Goal: Task Accomplishment & Management: Complete application form

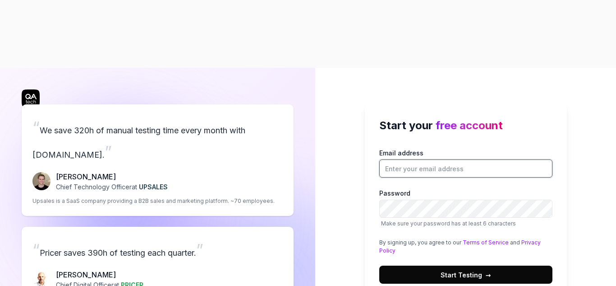
drag, startPoint x: 0, startPoint y: 0, endPoint x: 411, endPoint y: 92, distance: 421.0
click at [411, 159] on input "Email address" at bounding box center [465, 168] width 173 height 18
type input "[EMAIL_ADDRESS][DOMAIN_NAME]"
drag, startPoint x: 503, startPoint y: 98, endPoint x: 373, endPoint y: 108, distance: 130.2
click at [373, 108] on div "Start your free account Email address [EMAIL_ADDRESS][DOMAIN_NAME] Password Mak…" at bounding box center [466, 200] width 202 height 195
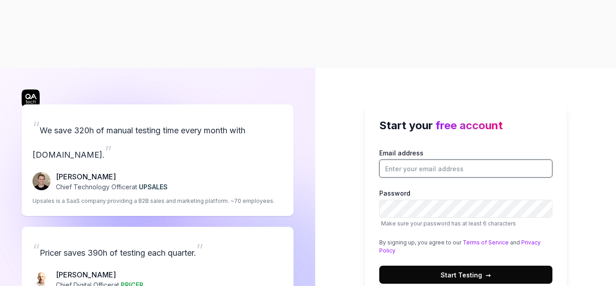
click at [398, 159] on input "Email address" at bounding box center [465, 168] width 173 height 18
type input "[EMAIL_ADDRESS][DOMAIN_NAME]"
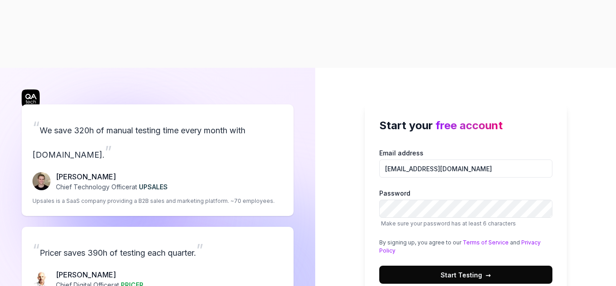
click at [475, 265] on button "Start Testing →" at bounding box center [465, 274] width 173 height 18
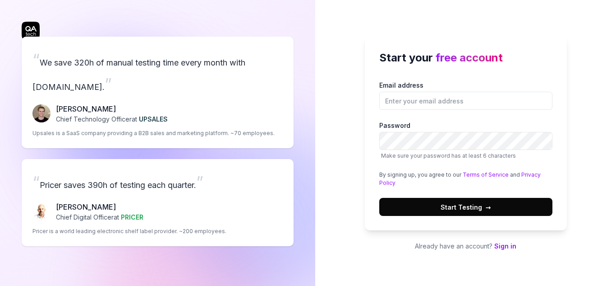
click at [411, 100] on input "Email address" at bounding box center [465, 101] width 173 height 18
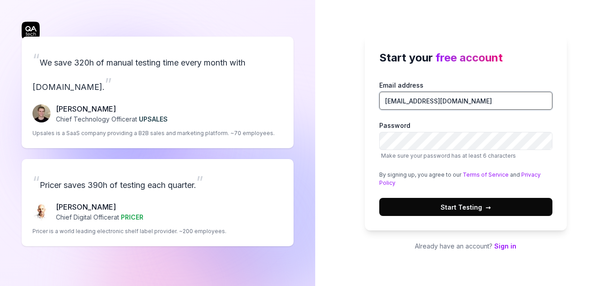
type input "[EMAIL_ADDRESS][DOMAIN_NAME]"
drag, startPoint x: 486, startPoint y: 99, endPoint x: 352, endPoint y: 103, distance: 133.6
click at [352, 103] on div "Start your free account Email address testdatascenario+1@gmail.com Password Mak…" at bounding box center [465, 143] width 301 height 286
type input "R"
type input "rahulkumarqqr@gmail.com"
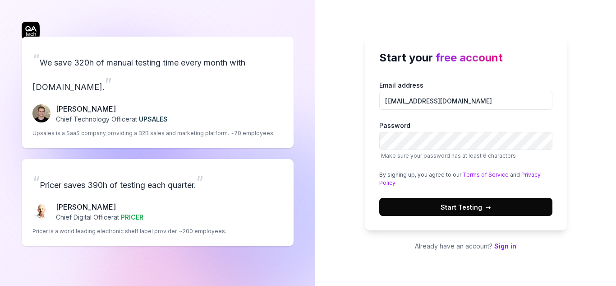
click at [461, 203] on span "Start Testing →" at bounding box center [466, 206] width 51 height 9
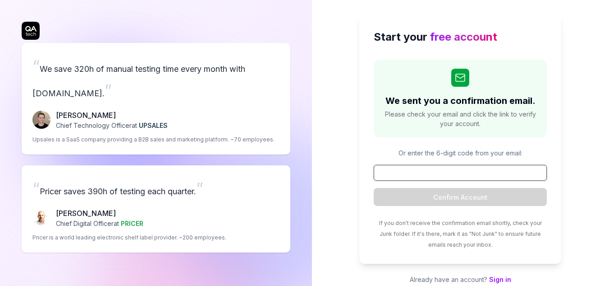
paste input "694285"
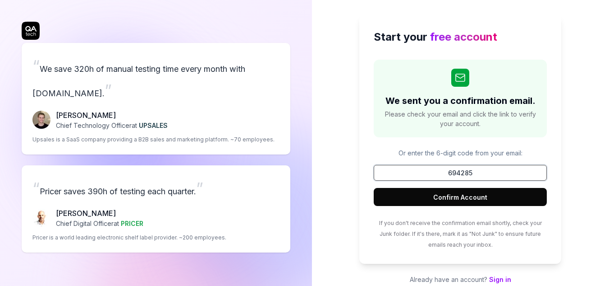
type input "694285"
click at [454, 198] on button "Confirm Account" at bounding box center [460, 197] width 173 height 18
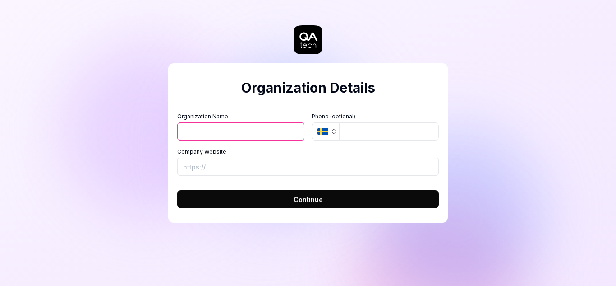
click at [207, 124] on input "Organization Name" at bounding box center [240, 131] width 127 height 18
type input "Rahul"
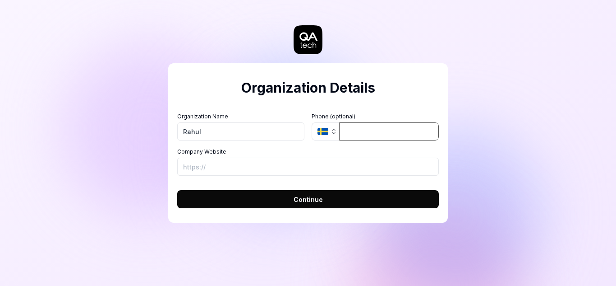
click at [352, 134] on input "tel" at bounding box center [389, 131] width 100 height 18
click at [321, 126] on button "SE" at bounding box center [326, 131] width 28 height 18
click at [356, 129] on input "tel" at bounding box center [389, 131] width 100 height 18
click at [331, 135] on button "SE" at bounding box center [326, 131] width 28 height 18
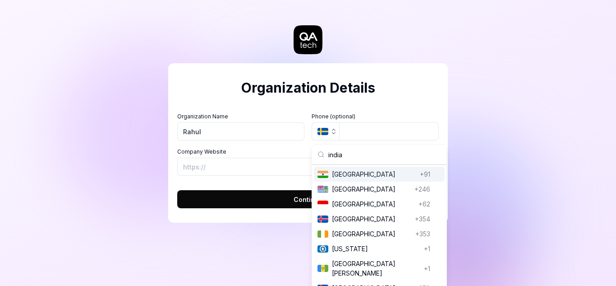
type input "india"
click at [351, 173] on span "India" at bounding box center [374, 173] width 84 height 9
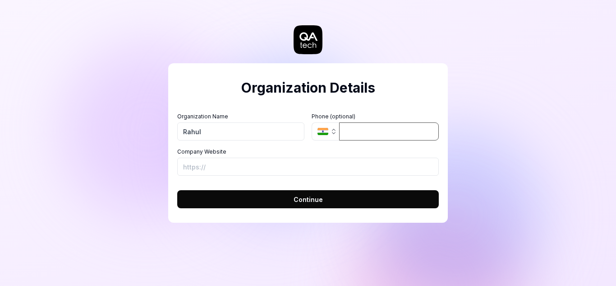
click at [364, 129] on input "tel" at bounding box center [389, 131] width 100 height 18
type input "093049 07809"
click at [228, 169] on input "Company Website" at bounding box center [308, 166] width 262 height 18
paste input "http://91.107.239.198:2500/dashboard"
type input "http://91.107.239.198:2500/dashboard"
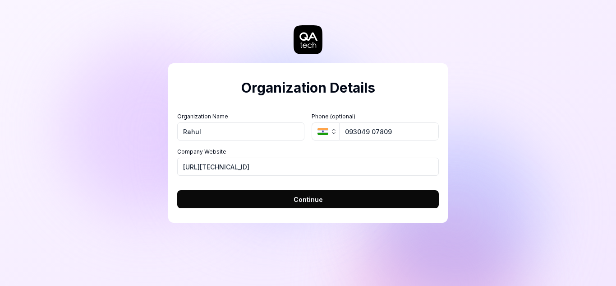
click at [293, 201] on button "Continue" at bounding box center [308, 199] width 262 height 18
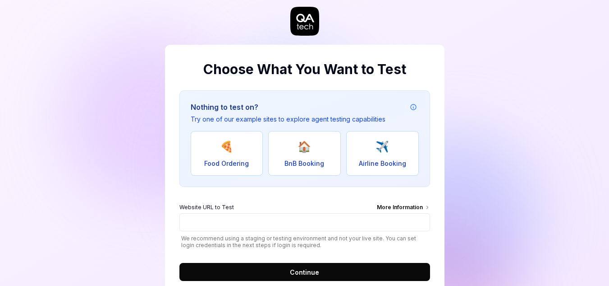
scroll to position [46, 0]
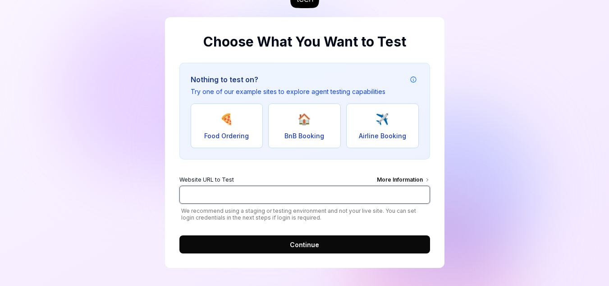
click at [202, 198] on input "Website URL to Test More Information" at bounding box center [305, 194] width 251 height 18
type input "http://91.107.239.198:2500/dashboard"
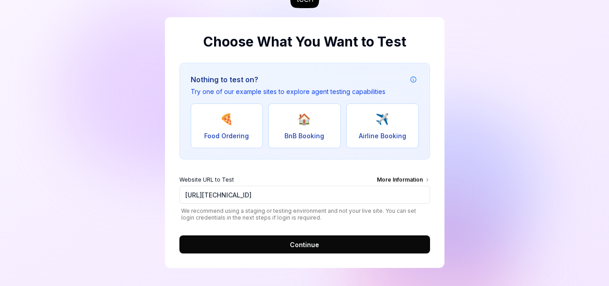
click at [304, 251] on button "Continue" at bounding box center [305, 244] width 251 height 18
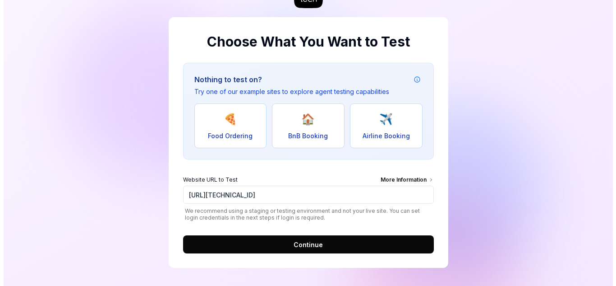
scroll to position [0, 0]
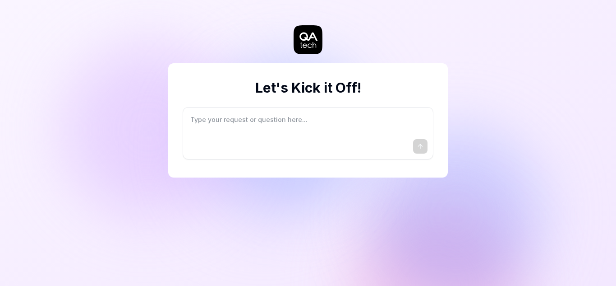
type textarea "*"
type textarea "I"
type textarea "*"
type textarea "I"
type textarea "*"
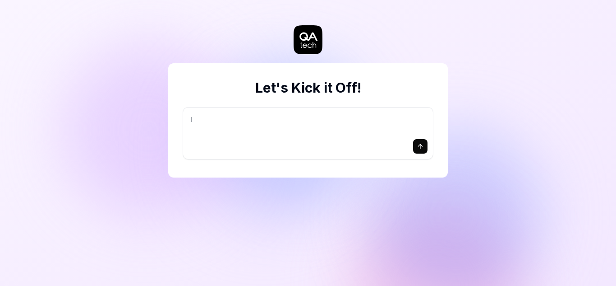
type textarea "I w"
type textarea "*"
type textarea "I wa"
type textarea "*"
type textarea "I wan"
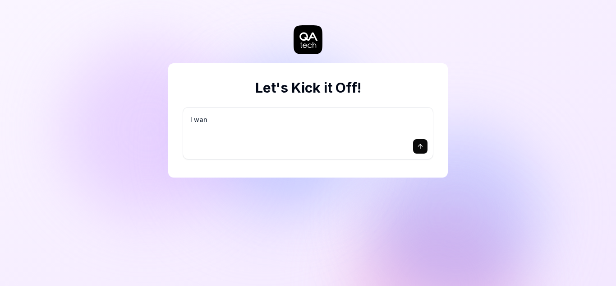
type textarea "*"
type textarea "I want"
type textarea "*"
type textarea "I want"
type textarea "*"
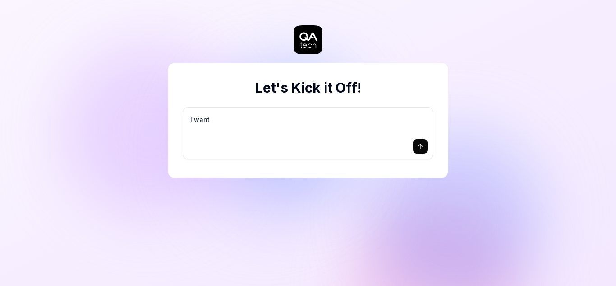
type textarea "I want a"
type textarea "*"
type textarea "I want a"
type textarea "*"
type textarea "I want a g"
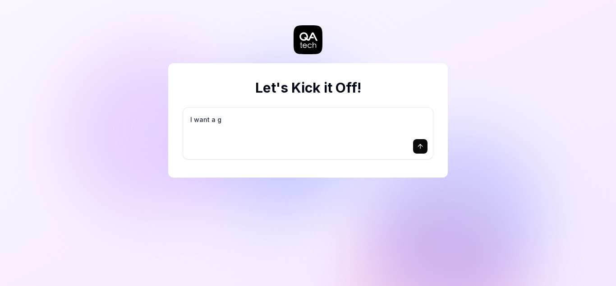
type textarea "*"
type textarea "I want a go"
type textarea "*"
type textarea "I want a goo"
type textarea "*"
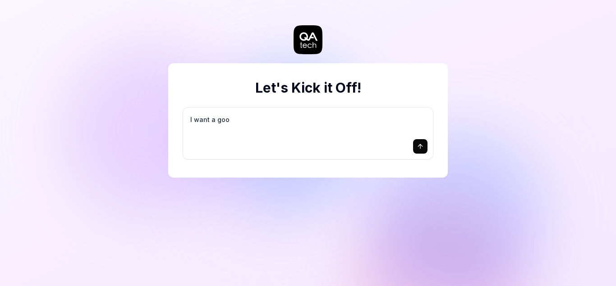
type textarea "I want a good"
type textarea "*"
type textarea "I want a good"
type textarea "*"
type textarea "I want a good t"
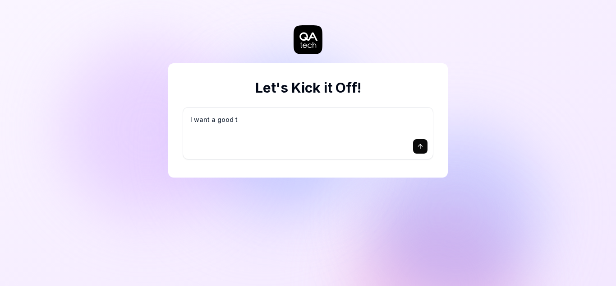
type textarea "*"
type textarea "I want a good te"
type textarea "*"
type textarea "I want a good tes"
type textarea "*"
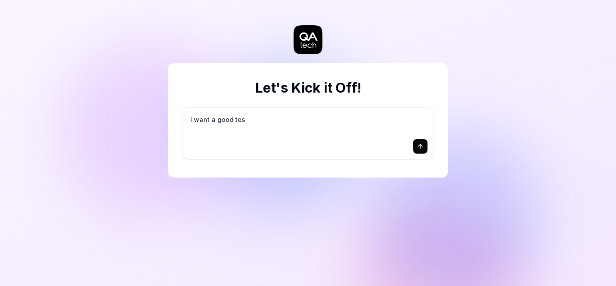
type textarea "I want a good test"
type textarea "*"
type textarea "I want a good test"
type textarea "*"
type textarea "I want a good test s"
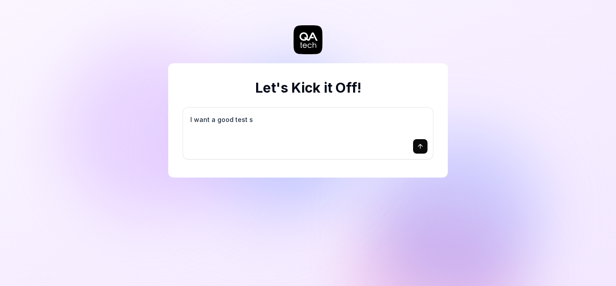
type textarea "*"
type textarea "I want a good test se"
type textarea "*"
type textarea "I want a good test set"
type textarea "*"
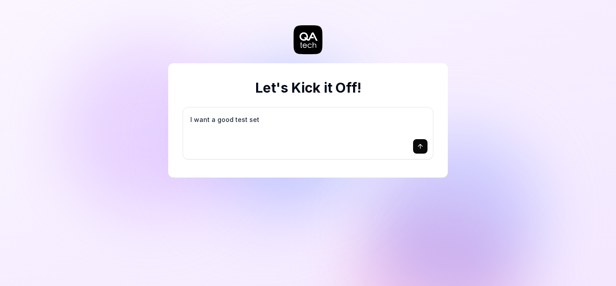
type textarea "I want a good test setu"
type textarea "*"
type textarea "I want a good test setup"
type textarea "*"
type textarea "I want a good test setup"
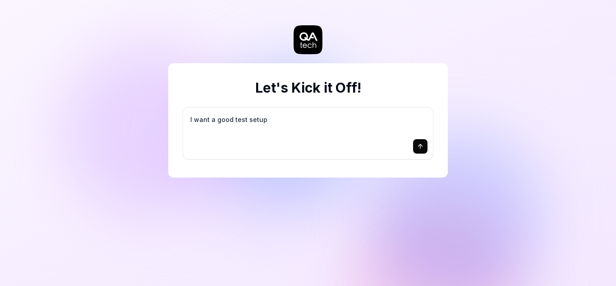
type textarea "*"
type textarea "I want a good test setup f"
type textarea "*"
type textarea "I want a good test setup fo"
type textarea "*"
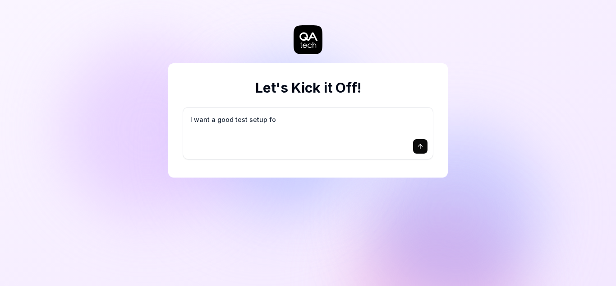
type textarea "I want a good test setup for"
type textarea "*"
type textarea "I want a good test setup for"
type textarea "*"
type textarea "I want a good test setup for m"
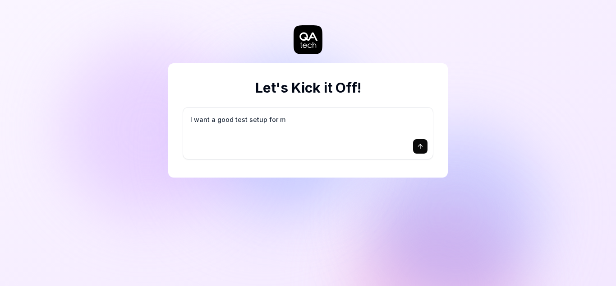
type textarea "*"
type textarea "I want a good test setup for my"
type textarea "*"
type textarea "I want a good test setup for my"
type textarea "*"
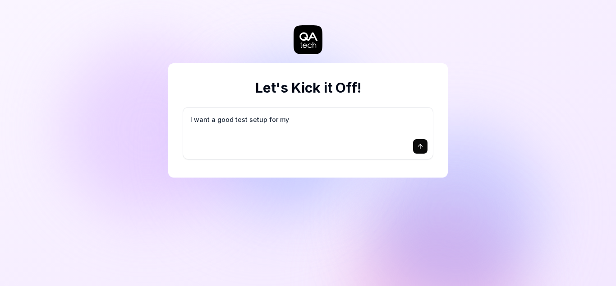
type textarea "I want a good test setup for my s"
type textarea "*"
type textarea "I want a good test setup for my si"
type textarea "*"
type textarea "I want a good test setup for my sit"
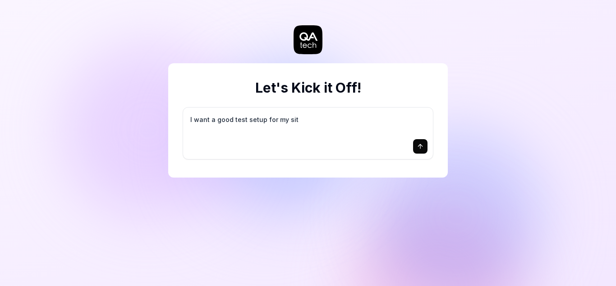
type textarea "*"
type textarea "I want a good test setup for my site"
type textarea "*"
type textarea "I want a good test setup for my site"
type textarea "*"
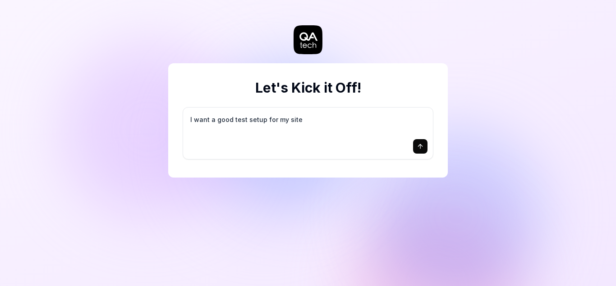
type textarea "I want a good test setup for my site -"
type textarea "*"
type textarea "I want a good test setup for my site -"
type textarea "*"
type textarea "I want a good test setup for my site - h"
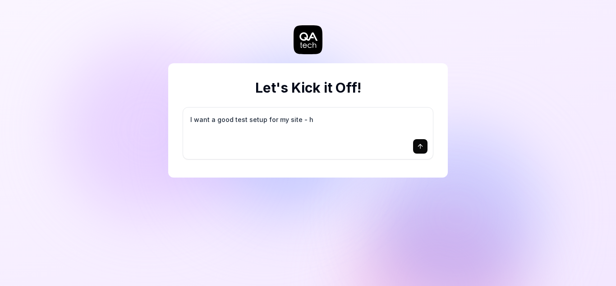
type textarea "*"
type textarea "I want a good test setup for my site - he"
type textarea "*"
type textarea "I want a good test setup for my site - hel"
type textarea "*"
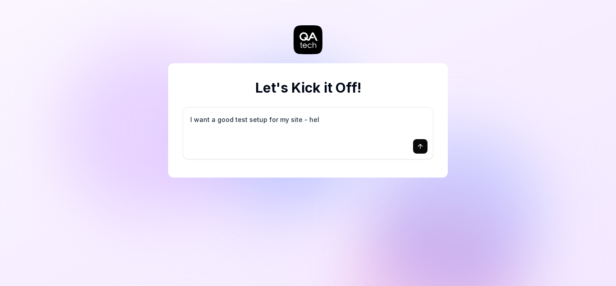
type textarea "I want a good test setup for my site - help"
type textarea "*"
type textarea "I want a good test setup for my site - help"
type textarea "*"
type textarea "I want a good test setup for my site - help m"
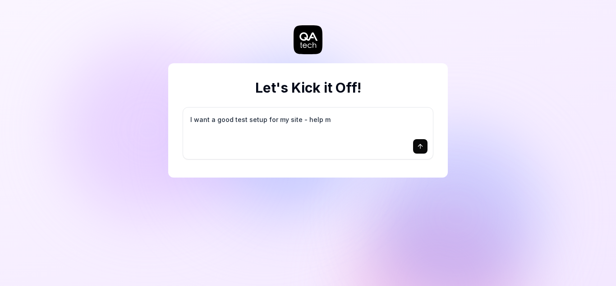
type textarea "*"
type textarea "I want a good test setup for my site - help me"
type textarea "*"
type textarea "I want a good test setup for my site - help me"
type textarea "*"
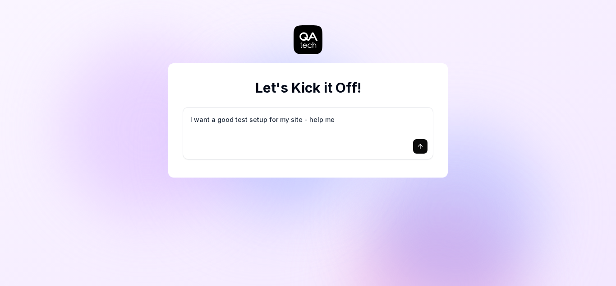
type textarea "I want a good test setup for my site - help me c"
type textarea "*"
type textarea "I want a good test setup for my site - help me cr"
type textarea "*"
type textarea "I want a good test setup for my site - help me cre"
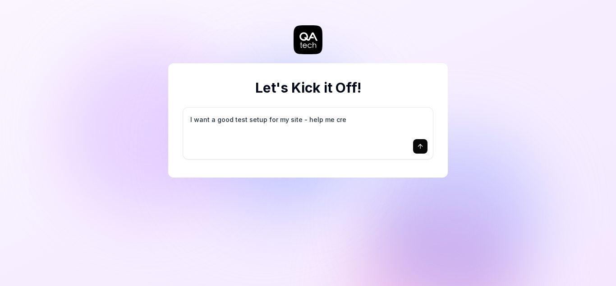
type textarea "*"
type textarea "I want a good test setup for my site - help me crea"
type textarea "*"
type textarea "I want a good test setup for my site - help me creat"
type textarea "*"
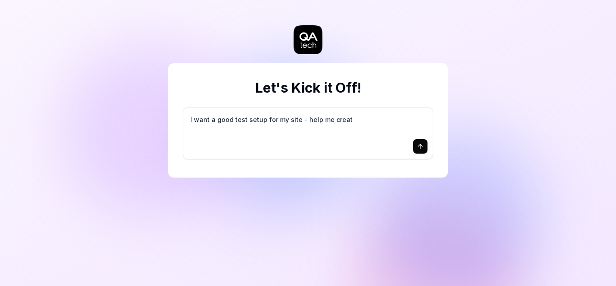
type textarea "I want a good test setup for my site - help me create"
type textarea "*"
type textarea "I want a good test setup for my site - help me create"
type textarea "*"
type textarea "I want a good test setup for my site - help me create t"
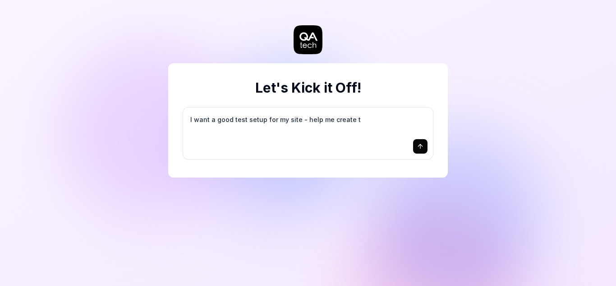
type textarea "*"
type textarea "I want a good test setup for my site - help me create th"
type textarea "*"
type textarea "I want a good test setup for my site - help me create the"
type textarea "*"
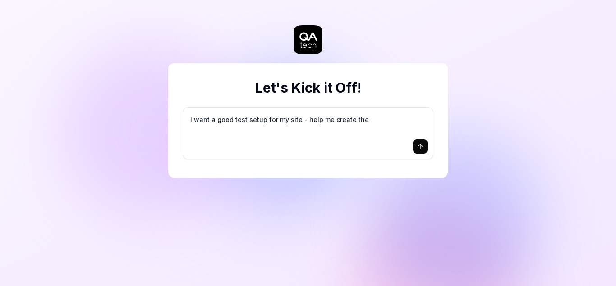
type textarea "I want a good test setup for my site - help me create the"
type textarea "*"
type textarea "I want a good test setup for my site - help me create the f"
type textarea "*"
type textarea "I want a good test setup for my site - help me create the fi"
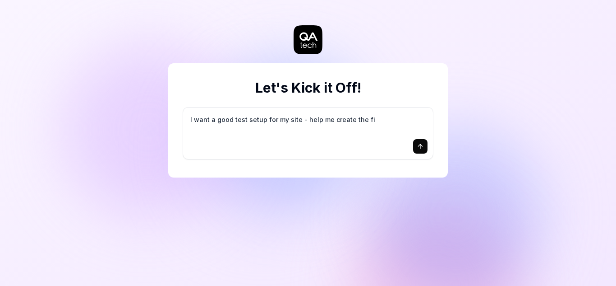
type textarea "*"
type textarea "I want a good test setup for my site - help me create the fir"
type textarea "*"
type textarea "I want a good test setup for my site - help me create the firs"
type textarea "*"
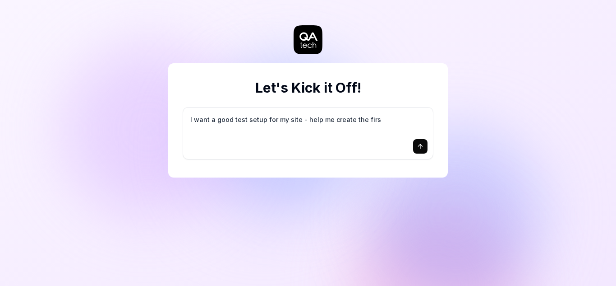
type textarea "I want a good test setup for my site - help me create the first"
type textarea "*"
type textarea "I want a good test setup for my site - help me create the first"
type textarea "*"
type textarea "I want a good test setup for my site - help me create the first 3"
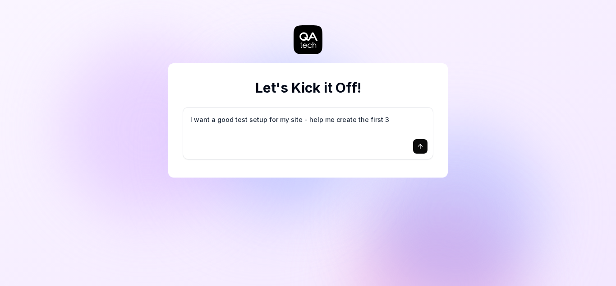
type textarea "*"
type textarea "I want a good test setup for my site - help me create the first 3-"
type textarea "*"
type textarea "I want a good test setup for my site - help me create the first 3-5"
type textarea "*"
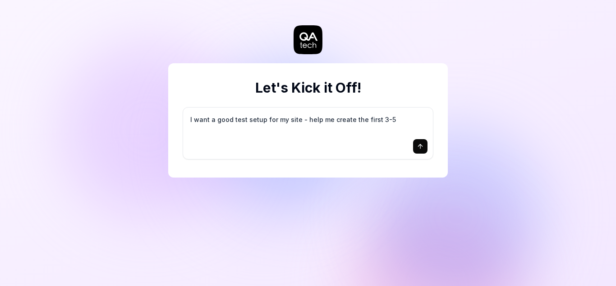
type textarea "I want a good test setup for my site - help me create the first 3-5"
type textarea "*"
type textarea "I want a good test setup for my site - help me create the first 3-5 t"
type textarea "*"
type textarea "I want a good test setup for my site - help me create the first 3-5 te"
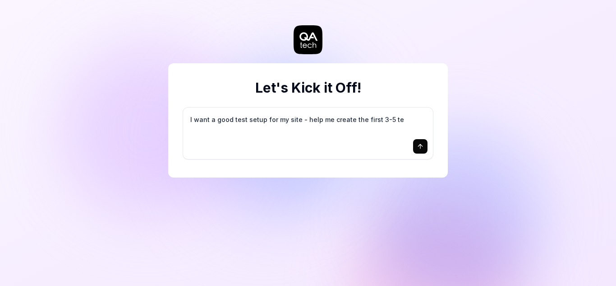
type textarea "*"
type textarea "I want a good test setup for my site - help me create the first 3-5 tes"
type textarea "*"
type textarea "I want a good test setup for my site - help me create the first 3-5 test"
type textarea "*"
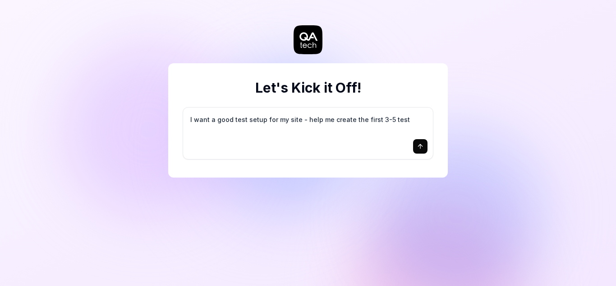
type textarea "I want a good test setup for my site - help me create the first 3-5 test"
type textarea "*"
type textarea "I want a good test setup for my site - help me create the first 3-5 test c"
type textarea "*"
type textarea "I want a good test setup for my site - help me create the first 3-5 test ca"
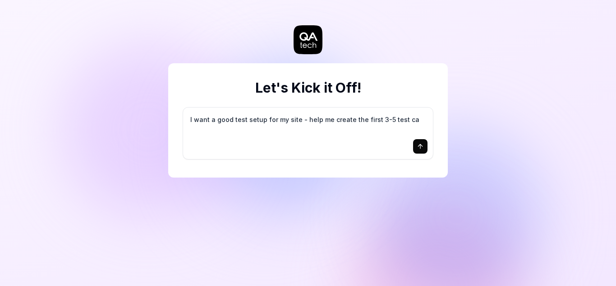
type textarea "*"
type textarea "I want a good test setup for my site - help me create the first 3-5 test cas"
type textarea "*"
type textarea "I want a good test setup for my site - help me create the first 3-5 test case"
type textarea "*"
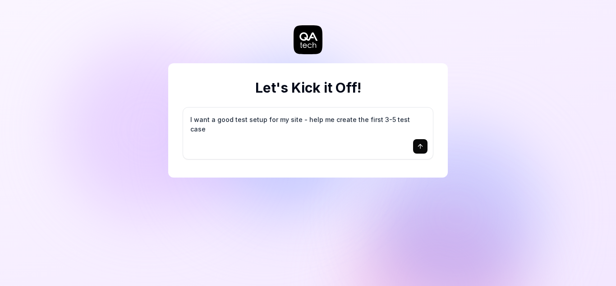
type textarea "I want a good test setup for my site - help me create the first 3-5 test cases"
click at [419, 146] on icon "submit" at bounding box center [420, 146] width 7 height 7
type textarea "*"
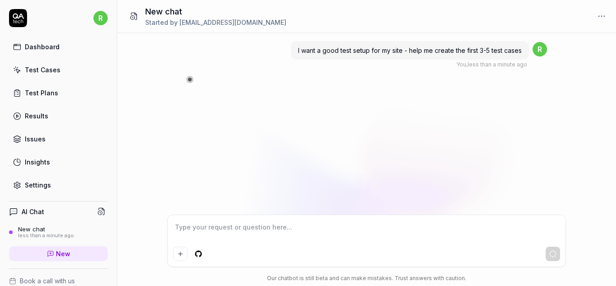
click at [30, 47] on div "Dashboard" at bounding box center [42, 46] width 35 height 9
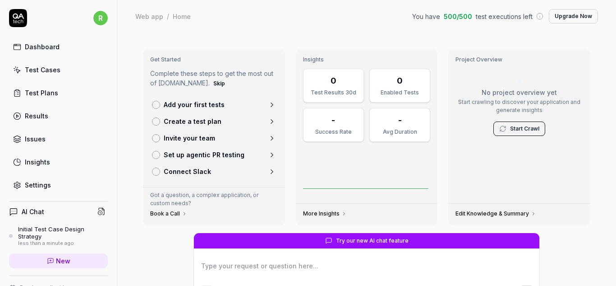
click at [37, 71] on div "Test Cases" at bounding box center [43, 69] width 36 height 9
type textarea "*"
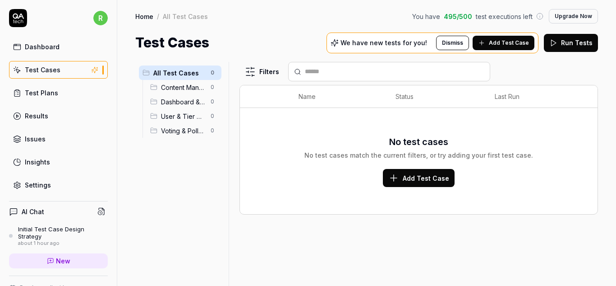
click at [186, 92] on div "Content Management 0" at bounding box center [184, 87] width 75 height 14
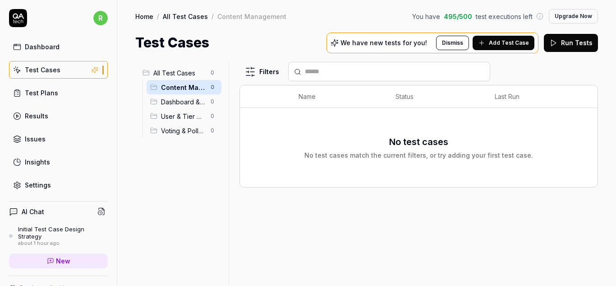
click at [568, 44] on button "Run Tests" at bounding box center [571, 43] width 54 height 18
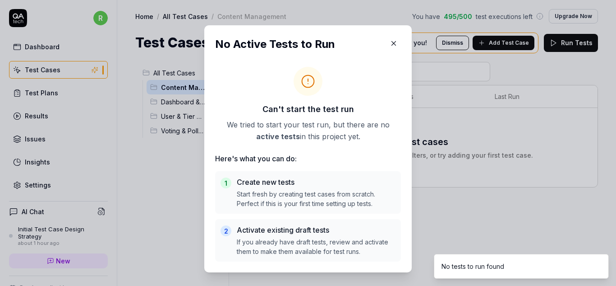
click at [392, 40] on icon "button" at bounding box center [394, 43] width 8 height 8
